Goal: Task Accomplishment & Management: Manage account settings

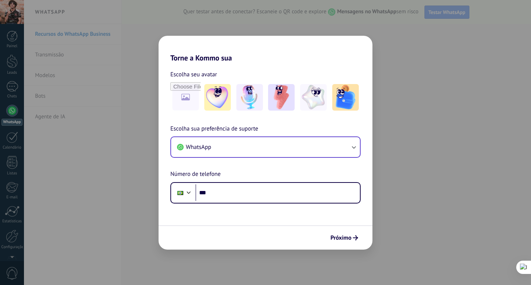
click at [223, 150] on button "WhatsApp" at bounding box center [265, 147] width 189 height 20
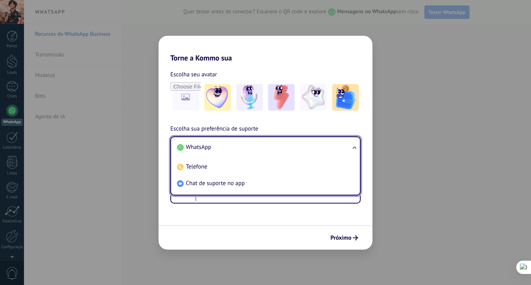
click at [252, 147] on li "WhatsApp" at bounding box center [264, 147] width 180 height 17
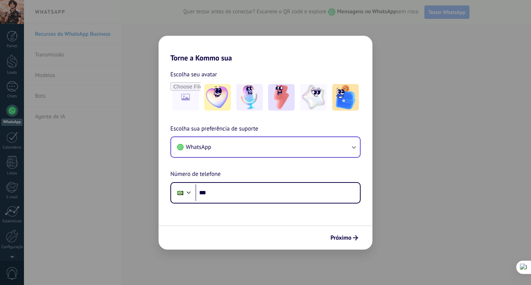
click at [241, 206] on form "Escolha seu avatar [PERSON_NAME] sua preferência de suporte WhatsApp Número de …" at bounding box center [265, 155] width 214 height 187
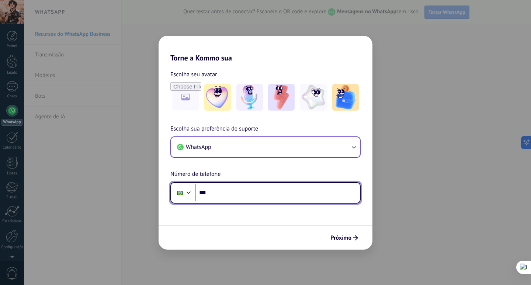
click at [240, 198] on input "***" at bounding box center [277, 192] width 164 height 17
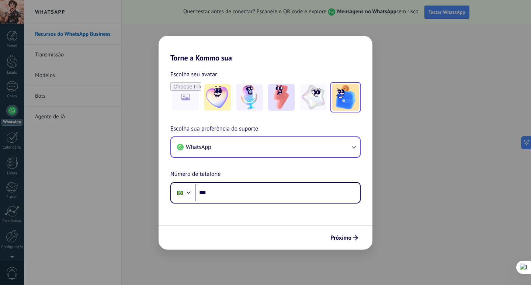
click at [418, 176] on div "Torne a Kommo sua Escolha seu avatar Escolha sua preferência de suporte WhatsAp…" at bounding box center [265, 142] width 531 height 285
click at [354, 238] on icon "submit" at bounding box center [355, 237] width 5 height 5
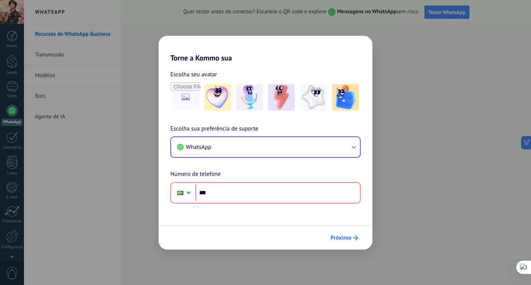
click at [350, 240] on span "Próximo" at bounding box center [340, 237] width 21 height 5
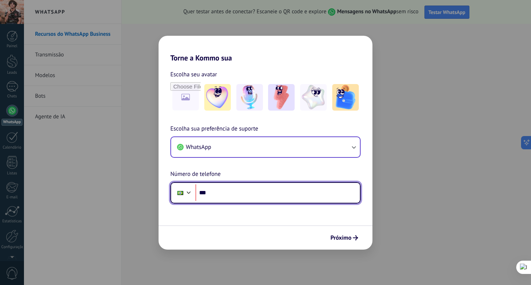
click at [227, 194] on input "***" at bounding box center [277, 192] width 164 height 17
type input "**********"
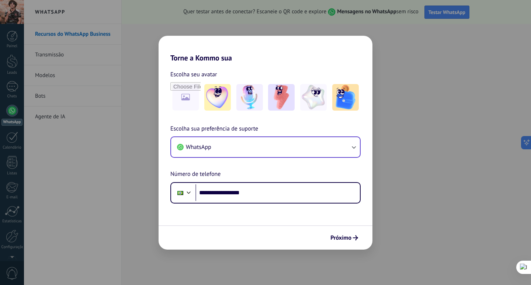
drag, startPoint x: 387, startPoint y: 248, endPoint x: 378, endPoint y: 244, distance: 9.6
click at [387, 248] on div "**********" at bounding box center [265, 142] width 531 height 285
click at [358, 236] on button "Próximo" at bounding box center [344, 237] width 34 height 13
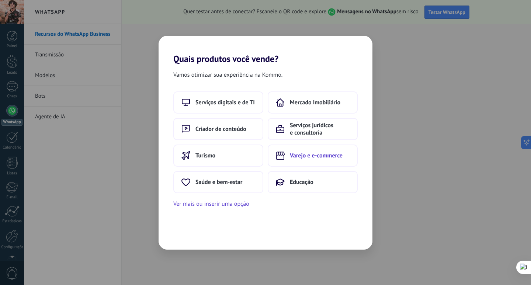
click at [324, 156] on span "Varejo e e-commerce" at bounding box center [316, 155] width 53 height 7
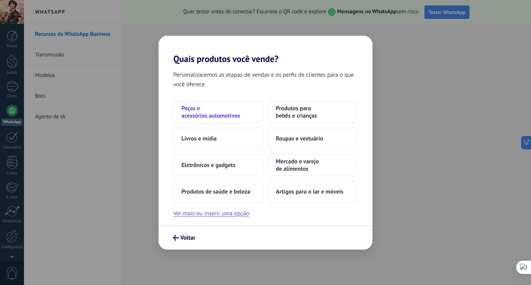
click at [219, 116] on span "Peças e acessórios automotivos" at bounding box center [218, 112] width 74 height 15
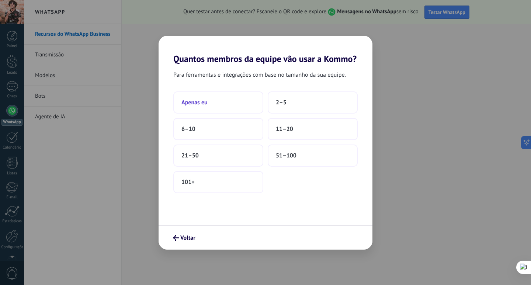
click at [215, 105] on button "Apenas eu" at bounding box center [218, 102] width 90 height 22
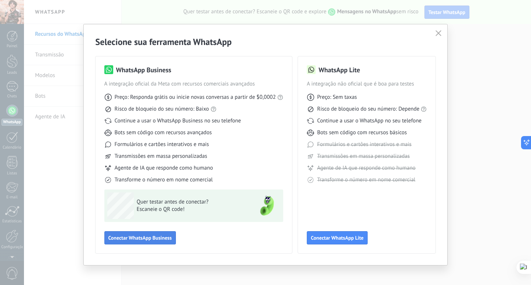
click at [143, 238] on span "Conectar WhatsApp Business" at bounding box center [139, 237] width 63 height 5
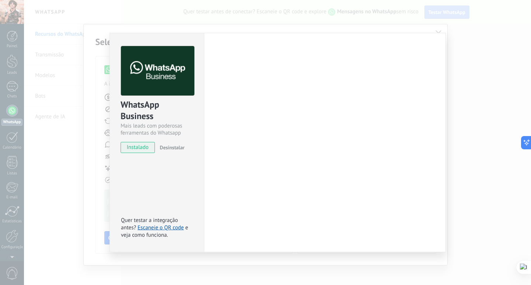
click at [158, 83] on div at bounding box center [158, 71] width 74 height 50
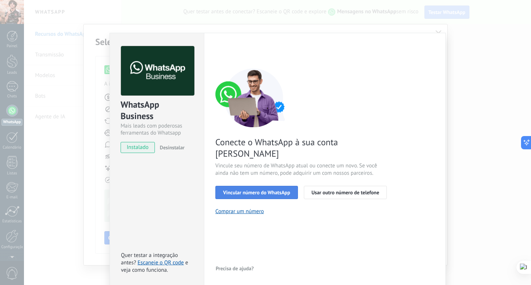
click at [261, 190] on span "Vincular número do WhatsApp" at bounding box center [256, 192] width 67 height 5
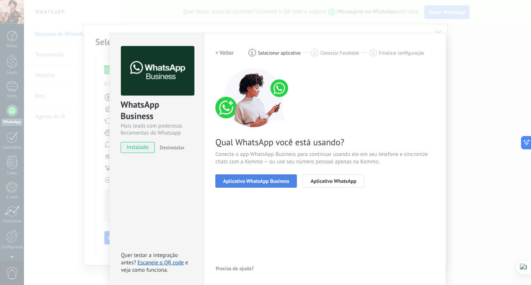
click at [255, 178] on span "Aplicativo WhatsApp Business" at bounding box center [256, 180] width 66 height 5
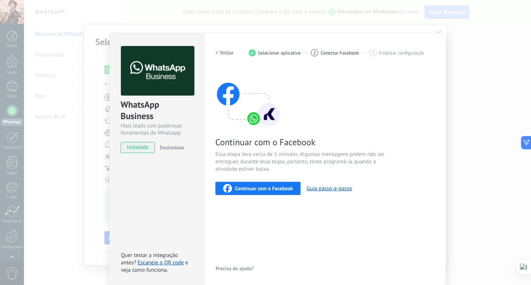
click at [264, 189] on span "Continuar com o Facebook" at bounding box center [264, 188] width 58 height 5
click at [267, 186] on span "Continuar com o Facebook" at bounding box center [264, 188] width 58 height 5
click at [286, 191] on span "Continuar com o Facebook" at bounding box center [264, 188] width 58 height 5
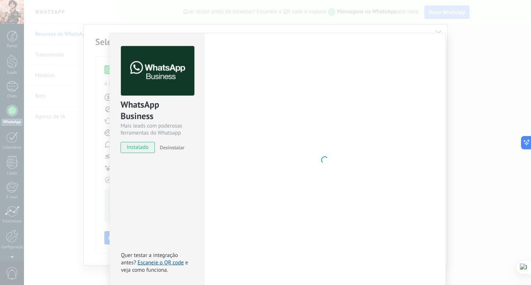
click at [167, 149] on span "Desinstalar" at bounding box center [172, 147] width 25 height 7
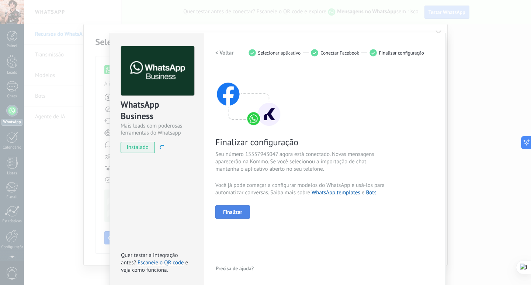
click at [235, 211] on span "Finalizar" at bounding box center [232, 211] width 19 height 5
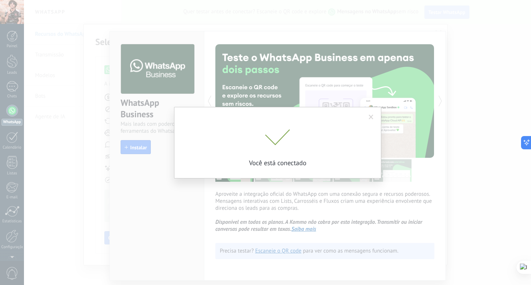
click at [370, 116] on span at bounding box center [371, 117] width 5 height 5
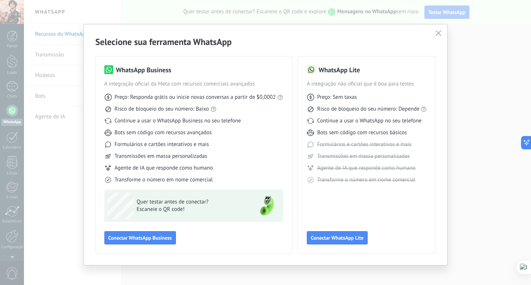
click at [441, 34] on button "button" at bounding box center [438, 33] width 10 height 10
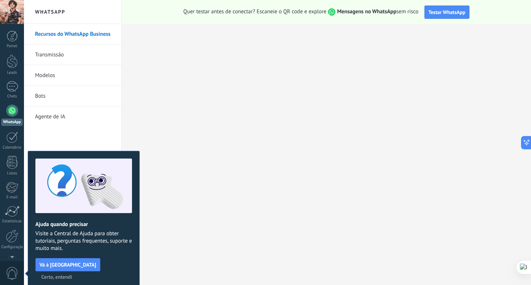
click at [10, 112] on div at bounding box center [12, 111] width 12 height 12
click at [13, 61] on div at bounding box center [12, 62] width 11 height 14
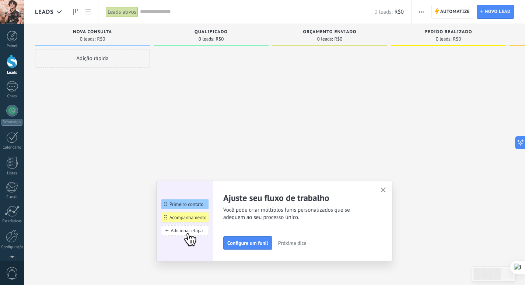
click at [112, 61] on div "Adição rápida" at bounding box center [92, 58] width 115 height 18
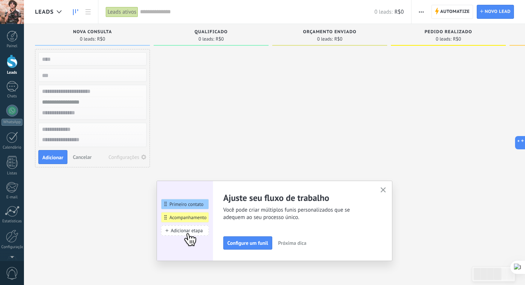
click at [72, 60] on input "text" at bounding box center [92, 59] width 108 height 10
click at [235, 82] on div at bounding box center [211, 143] width 115 height 189
click at [92, 94] on input "text" at bounding box center [92, 91] width 108 height 11
click at [84, 59] on input "text" at bounding box center [92, 59] width 108 height 10
click at [230, 68] on div at bounding box center [211, 143] width 115 height 189
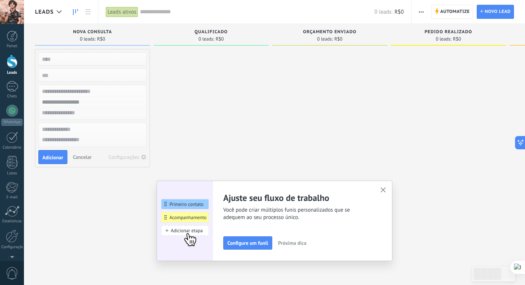
click at [92, 58] on input "text" at bounding box center [92, 59] width 108 height 10
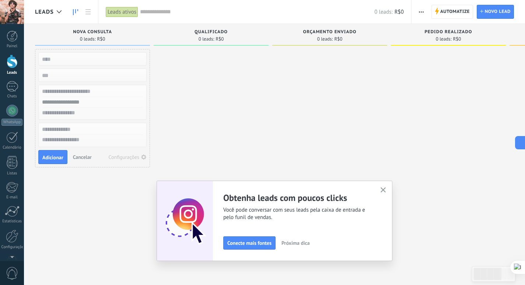
click at [98, 58] on input "text" at bounding box center [92, 59] width 108 height 10
click at [254, 61] on div at bounding box center [211, 143] width 115 height 189
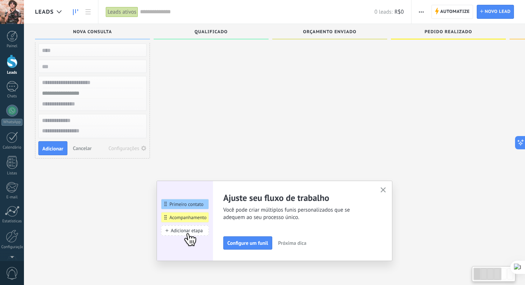
scroll to position [13, 0]
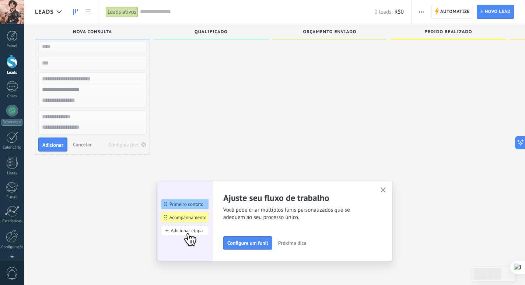
click at [86, 123] on textarea at bounding box center [93, 127] width 108 height 11
type textarea "**********"
type input "**********"
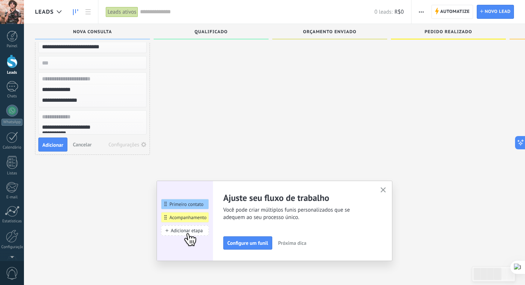
type input "**********"
drag, startPoint x: 78, startPoint y: 133, endPoint x: 1, endPoint y: 121, distance: 78.1
click at [1, 121] on body ".abccls-1,.abccls-2{fill-rule:evenodd}.abccls-2{fill:#fff} .abfcls-1{fill:none}…" at bounding box center [262, 129] width 525 height 285
type textarea "**********"
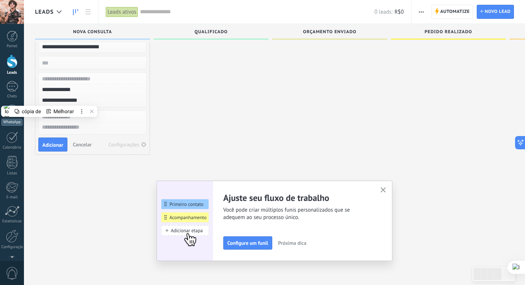
scroll to position [7, 0]
click at [105, 105] on div "**********" at bounding box center [92, 89] width 108 height 35
drag, startPoint x: 107, startPoint y: 96, endPoint x: 0, endPoint y: 69, distance: 110.2
click at [0, 69] on body ".abccls-1,.abccls-2{fill-rule:evenodd}.abccls-2{fill:#fff} .abfcls-1{fill:none}…" at bounding box center [262, 129] width 525 height 285
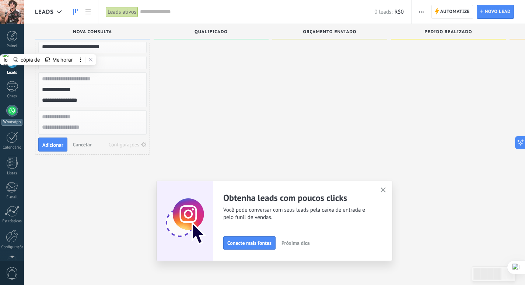
click at [11, 105] on div at bounding box center [12, 111] width 12 height 12
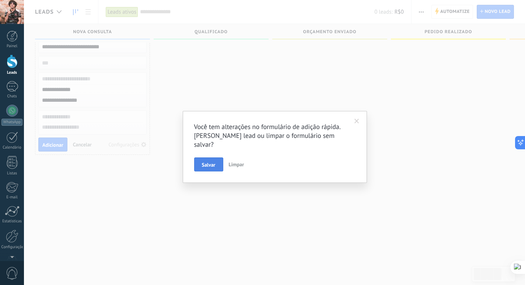
click at [212, 162] on span "Salvar" at bounding box center [209, 164] width 14 height 5
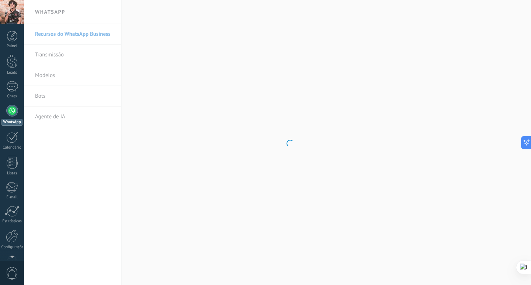
click at [49, 119] on body ".abccls-1,.abccls-2{fill-rule:evenodd}.abccls-2{fill:#fff} .abfcls-1{fill:none}…" at bounding box center [265, 142] width 531 height 285
click at [56, 54] on link "Transmissão" at bounding box center [74, 55] width 79 height 21
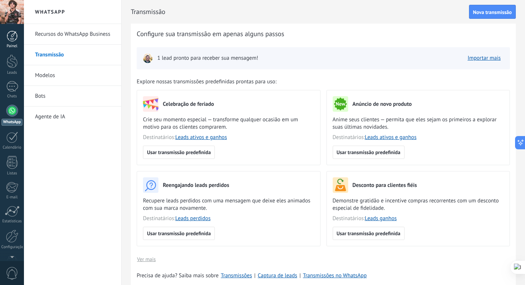
click at [14, 41] on div at bounding box center [12, 36] width 11 height 11
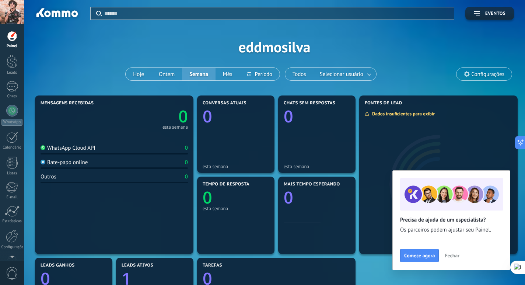
click at [455, 257] on span "Fechar" at bounding box center [452, 255] width 15 height 5
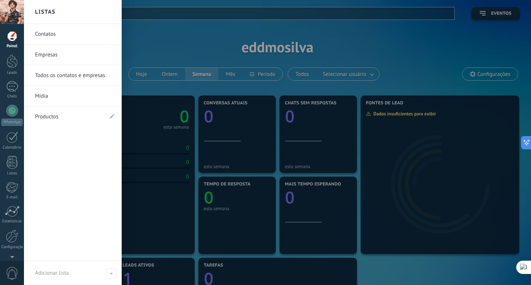
click at [52, 53] on link "Empresas" at bounding box center [74, 55] width 79 height 21
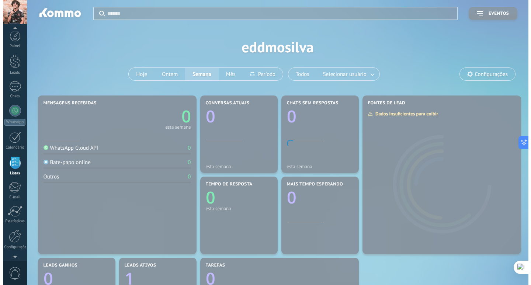
scroll to position [19, 0]
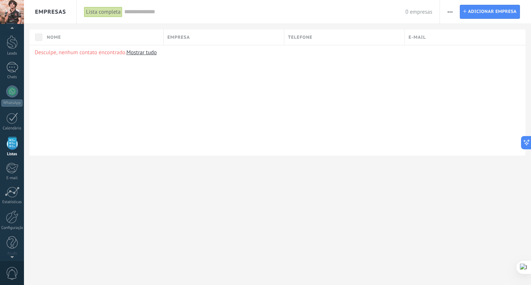
click at [143, 53] on link "Mostrar tudo" at bounding box center [141, 52] width 30 height 7
click at [490, 11] on span "Adicionar empresa" at bounding box center [492, 11] width 49 height 13
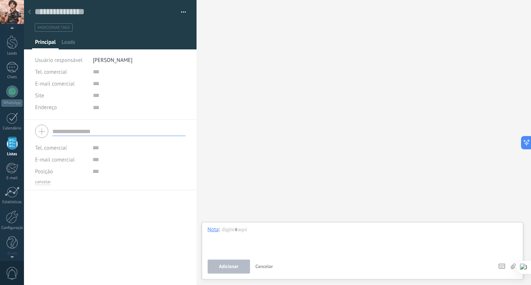
scroll to position [7, 0]
click at [83, 134] on input "text" at bounding box center [118, 131] width 133 height 9
drag, startPoint x: 49, startPoint y: 178, endPoint x: 56, endPoint y: 154, distance: 25.6
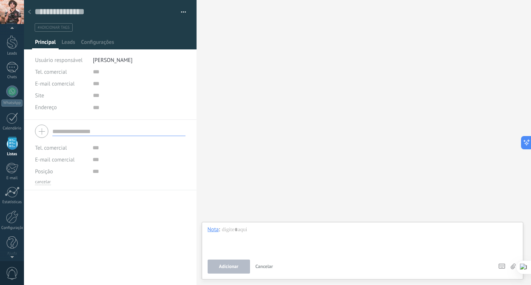
click at [50, 156] on div "Tel. comercial Comercial direto Celular Faz Casa Outros Tel. comercial Ligar Co…" at bounding box center [110, 163] width 150 height 43
click at [94, 130] on input "text" at bounding box center [118, 131] width 133 height 9
click at [68, 41] on span "Leads" at bounding box center [69, 44] width 14 height 11
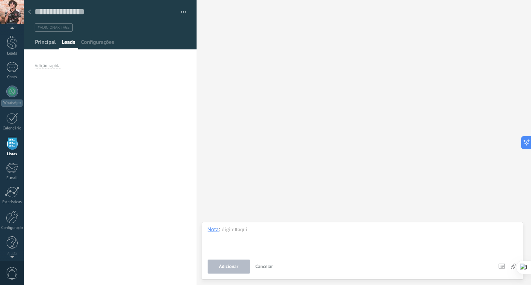
click at [42, 43] on span "Principal" at bounding box center [45, 44] width 21 height 11
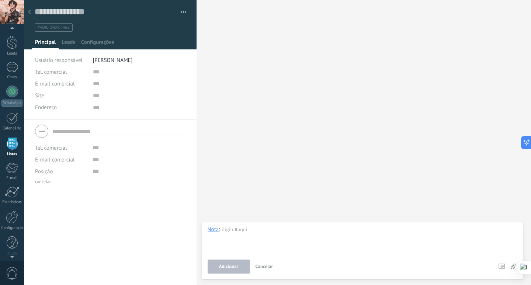
scroll to position [7, 0]
click at [97, 129] on input "text" at bounding box center [118, 131] width 133 height 9
click at [89, 133] on input "text" at bounding box center [118, 131] width 133 height 9
click at [43, 130] on div at bounding box center [110, 131] width 150 height 18
click at [38, 136] on div at bounding box center [110, 131] width 150 height 18
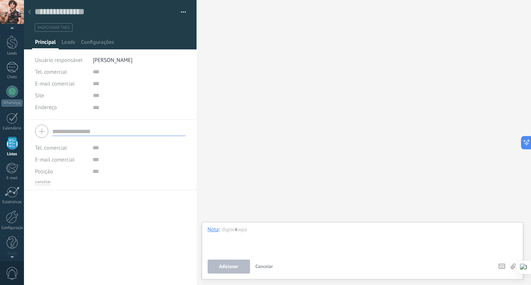
click at [51, 135] on div at bounding box center [110, 131] width 150 height 18
click at [101, 43] on span "Configurações" at bounding box center [97, 44] width 33 height 11
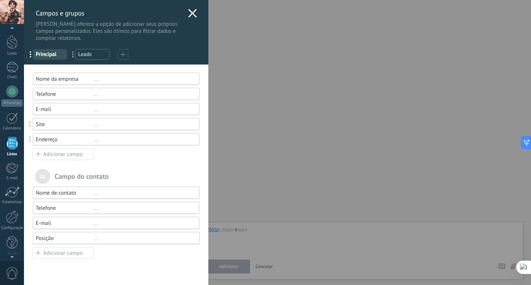
click at [118, 83] on div "Nome da empresa ..." at bounding box center [116, 79] width 167 height 12
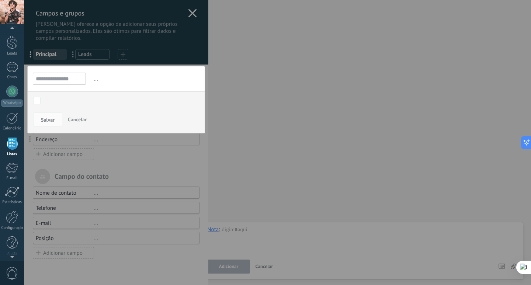
click at [287, 111] on div "**********" at bounding box center [277, 142] width 507 height 285
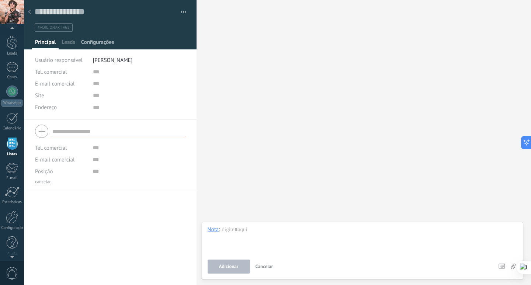
click at [105, 42] on span "Configurações" at bounding box center [97, 44] width 33 height 11
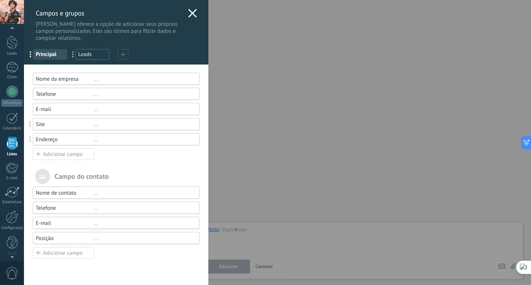
click at [78, 255] on div "Adicionar campo" at bounding box center [63, 253] width 61 height 12
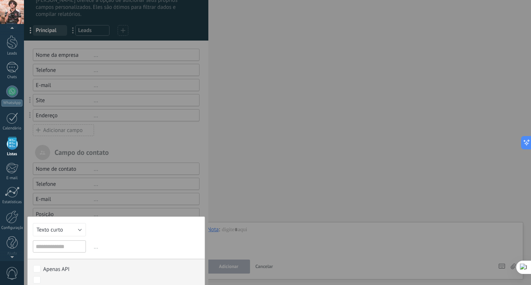
scroll to position [51, 0]
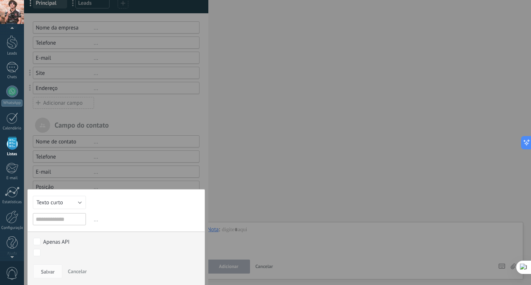
click at [275, 124] on div "[PERSON_NAME] e grupos Kommo oferece a opção de adicionar seus próprios campos …" at bounding box center [277, 142] width 507 height 285
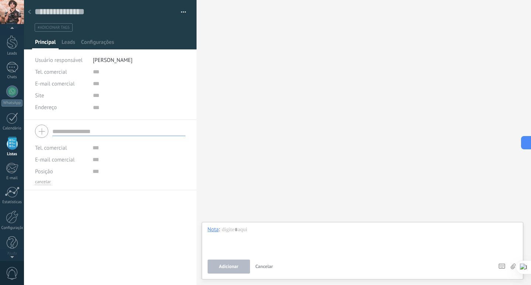
click at [44, 133] on div at bounding box center [110, 131] width 150 height 18
click at [42, 128] on div at bounding box center [110, 131] width 150 height 18
click at [12, 68] on div at bounding box center [12, 67] width 12 height 11
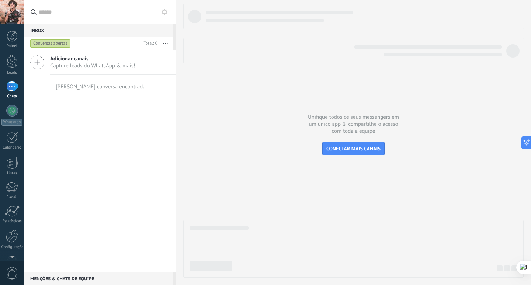
click at [83, 62] on span "Capture leads do WhatsApp & mais!" at bounding box center [92, 65] width 85 height 7
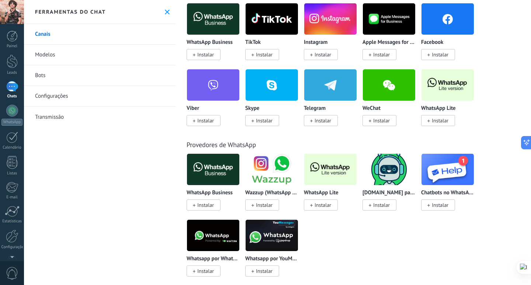
scroll to position [147, 0]
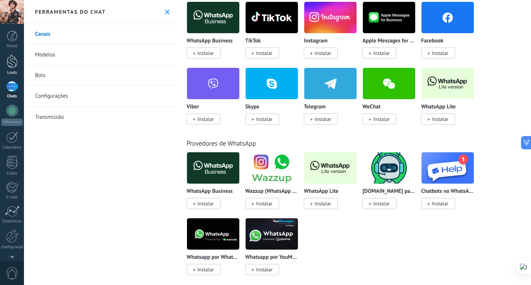
click at [13, 69] on link "Leads" at bounding box center [12, 65] width 24 height 21
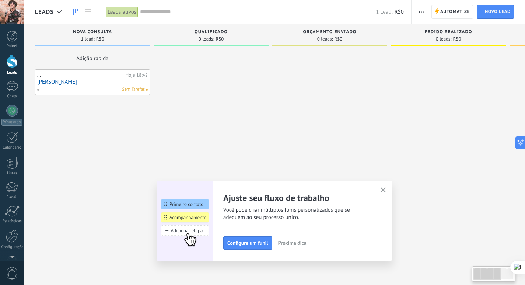
click at [100, 79] on link "[PERSON_NAME]" at bounding box center [92, 82] width 111 height 6
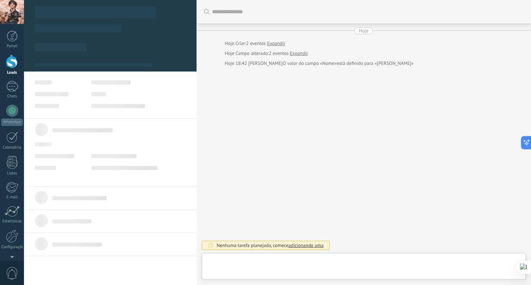
type textarea "**********"
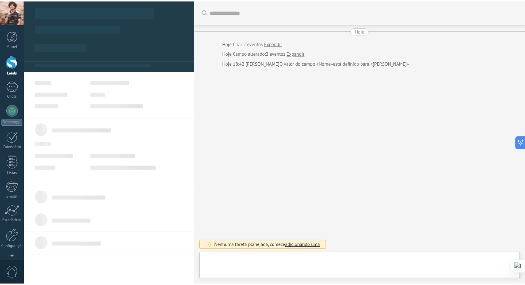
scroll to position [11, 0]
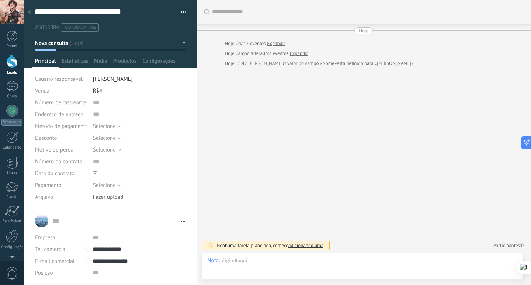
click at [10, 62] on div at bounding box center [12, 62] width 11 height 14
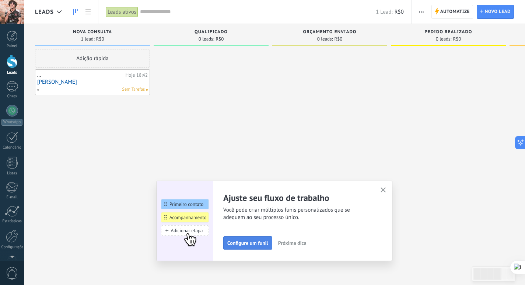
click at [250, 243] on span "Configure um funil" at bounding box center [247, 242] width 41 height 5
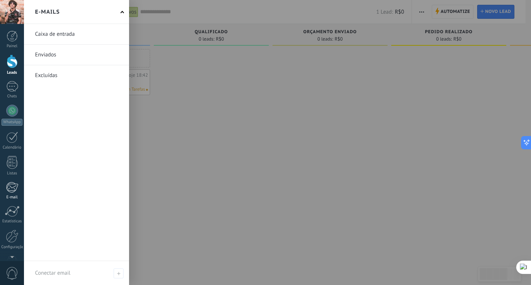
click at [12, 195] on div "E-mail" at bounding box center [11, 197] width 21 height 5
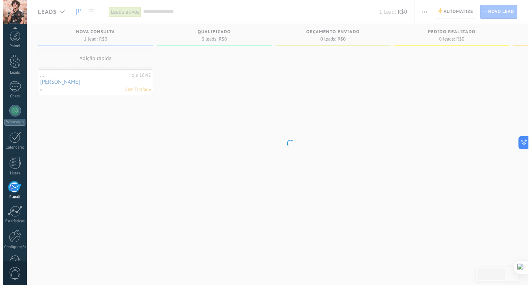
scroll to position [22, 0]
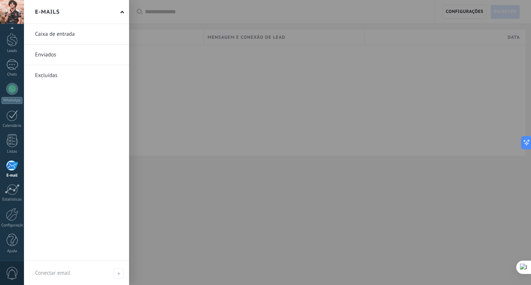
click at [62, 33] on link at bounding box center [76, 34] width 105 height 20
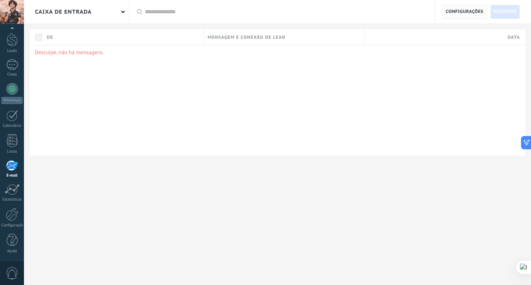
click at [473, 13] on span "Configurações" at bounding box center [465, 11] width 38 height 13
